Goal: Use online tool/utility: Utilize a website feature to perform a specific function

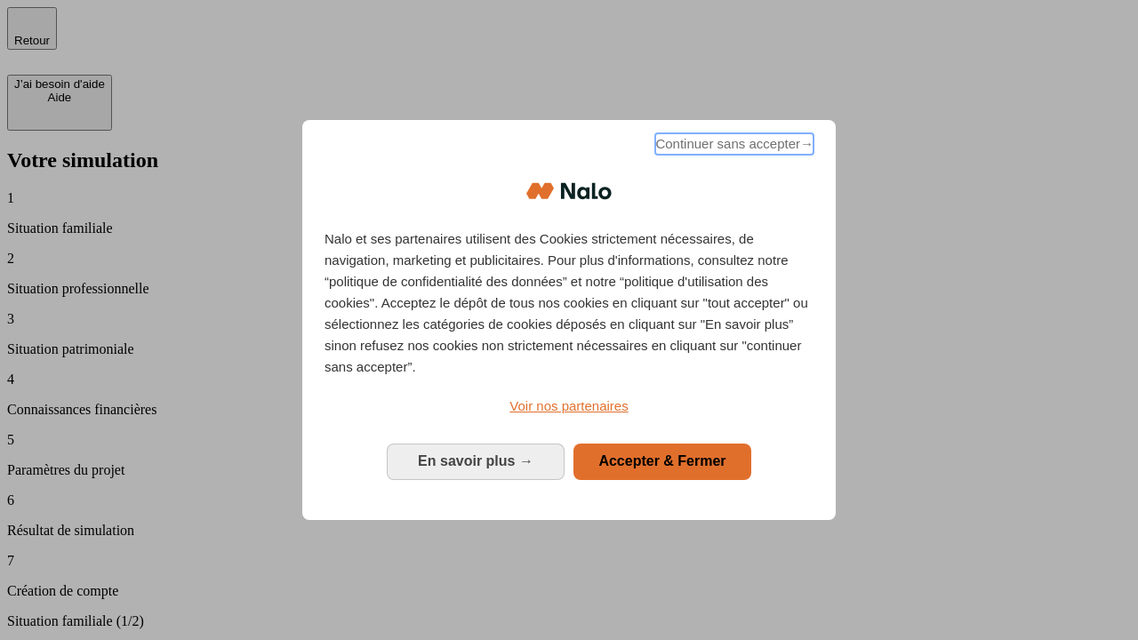
click at [732, 147] on span "Continuer sans accepter →" at bounding box center [734, 143] width 158 height 21
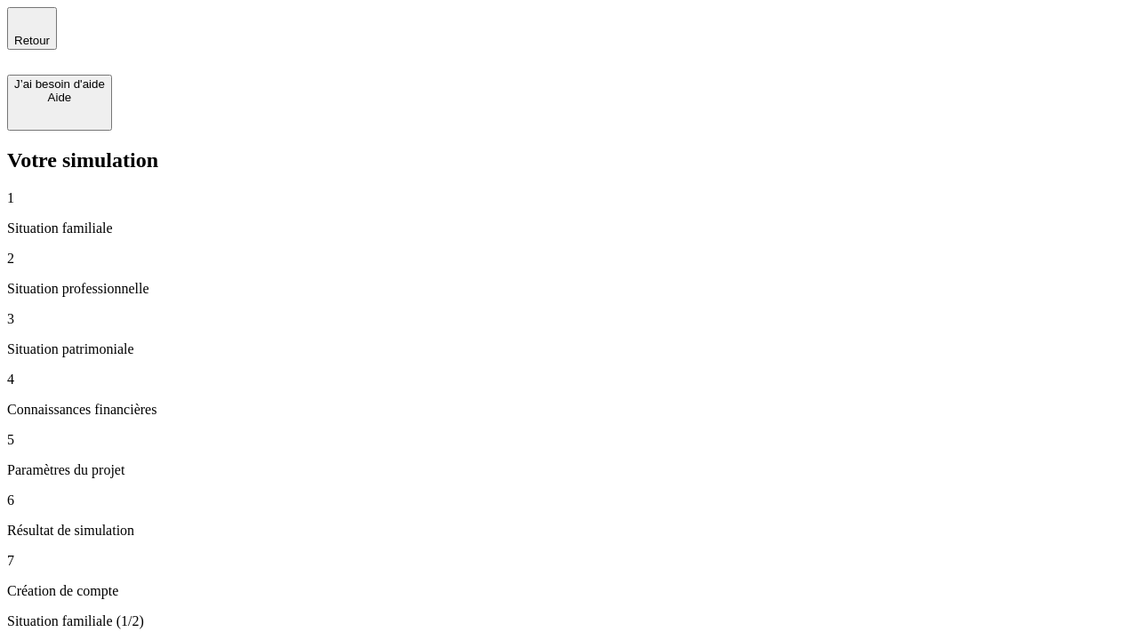
type input "30 000"
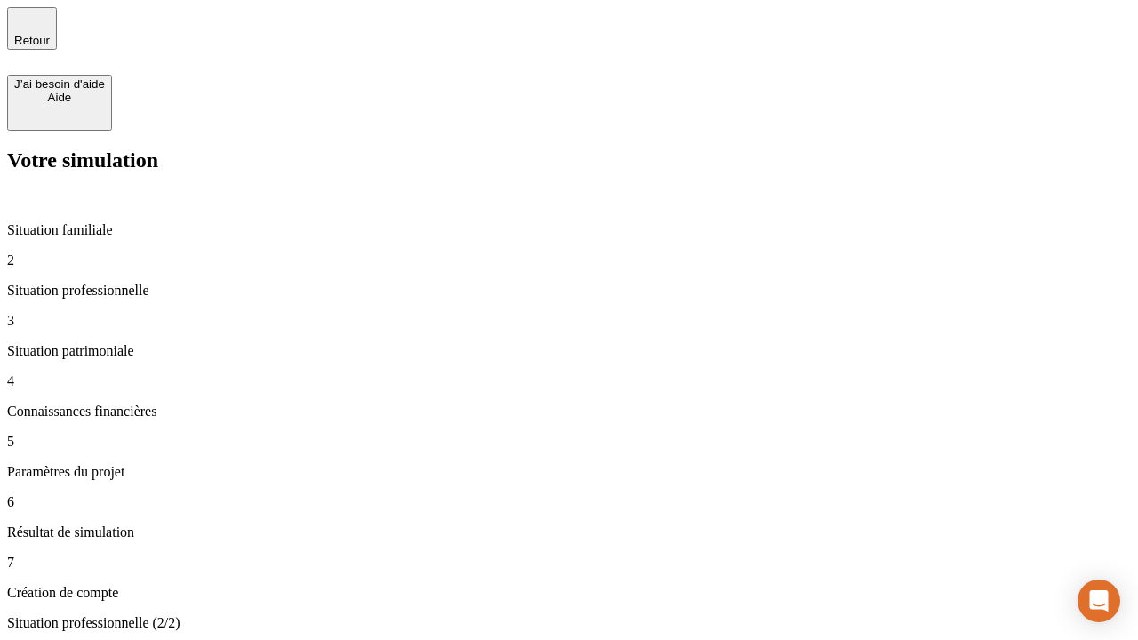
type input "1 000"
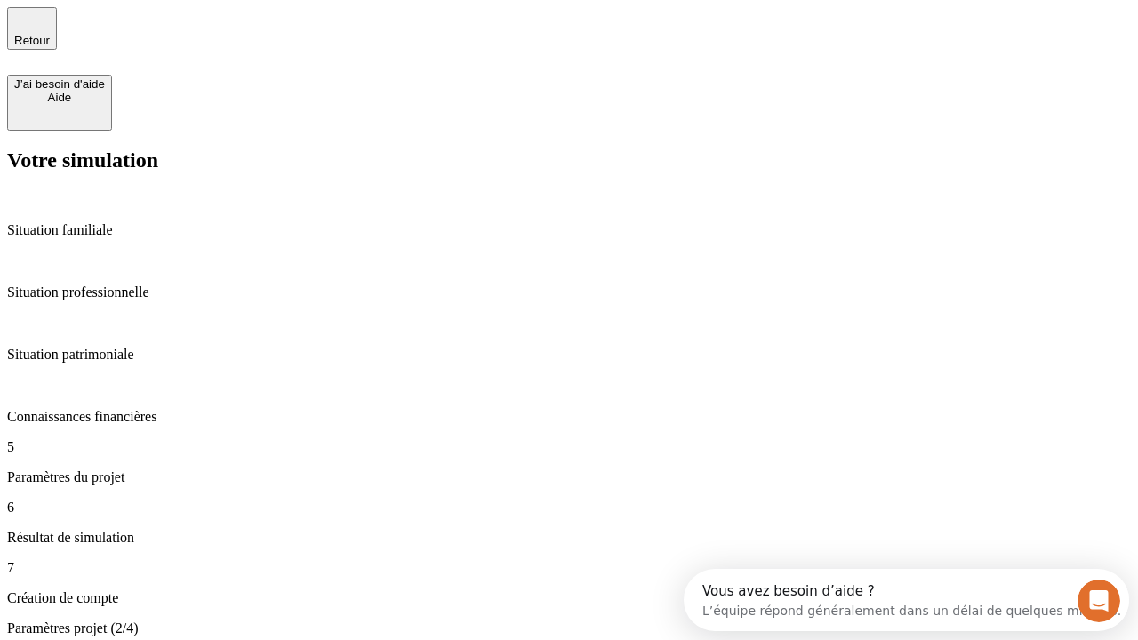
type input "40"
type input "64"
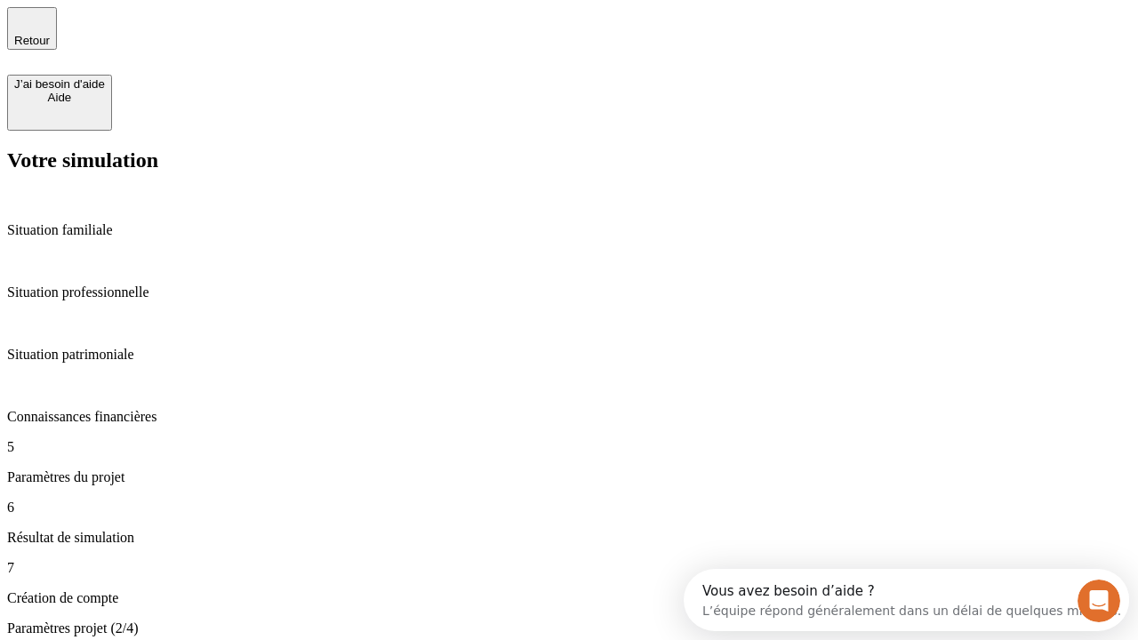
type input "200 000"
type input "640"
